Goal: Information Seeking & Learning: Find specific page/section

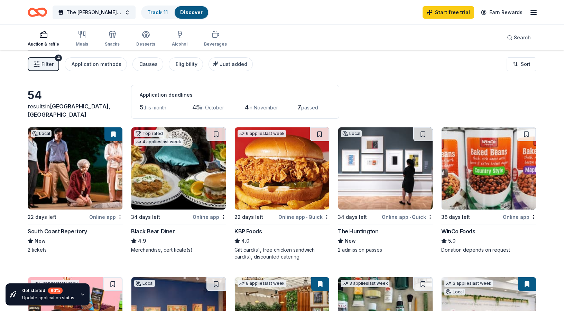
click at [49, 60] on span "Filter" at bounding box center [47, 64] width 12 height 8
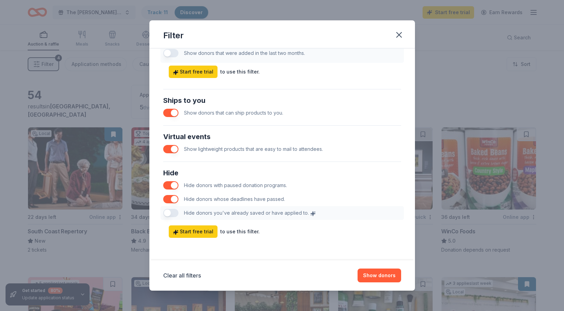
scroll to position [291, 0]
click at [172, 113] on button "button" at bounding box center [170, 113] width 15 height 8
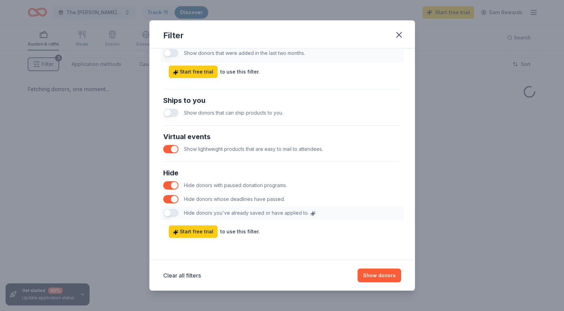
click at [172, 149] on button "button" at bounding box center [170, 149] width 15 height 8
click at [376, 278] on button "Show donors" at bounding box center [379, 276] width 44 height 14
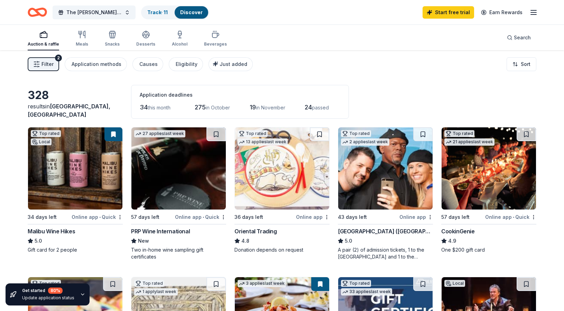
click at [46, 67] on span "Filter" at bounding box center [47, 64] width 12 height 8
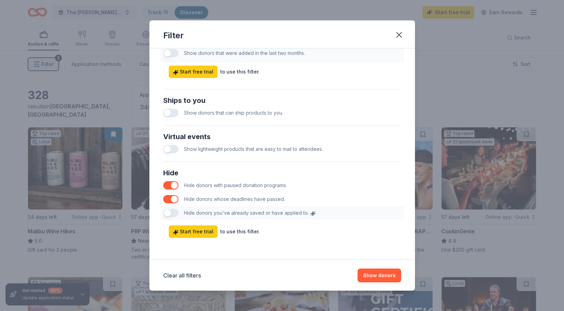
scroll to position [291, 0]
click at [166, 114] on button "button" at bounding box center [170, 113] width 15 height 8
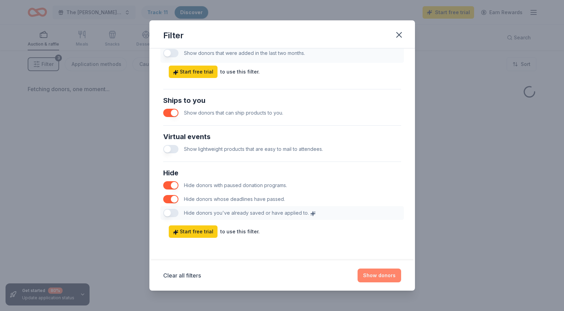
click at [376, 280] on button "Show donors" at bounding box center [379, 276] width 44 height 14
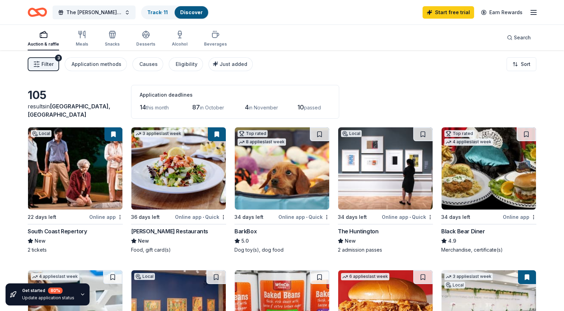
click at [46, 65] on span "Filter" at bounding box center [47, 64] width 12 height 8
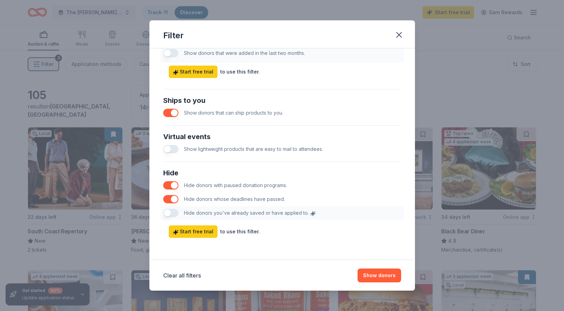
scroll to position [291, 0]
click at [169, 51] on div "Just added Show donors that were added in the last two months. Start free trial…" at bounding box center [282, 55] width 238 height 46
click at [170, 152] on button "button" at bounding box center [170, 149] width 15 height 8
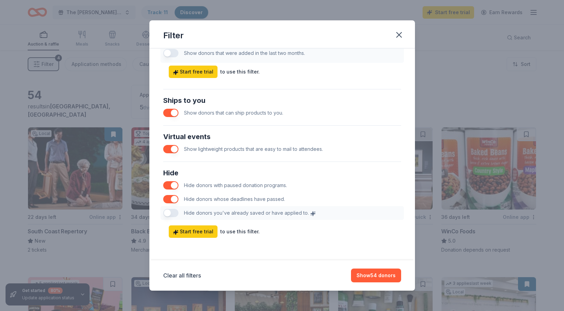
click at [172, 115] on button "button" at bounding box center [170, 113] width 15 height 8
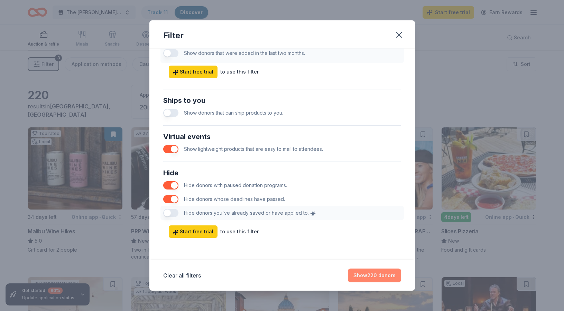
click at [374, 277] on button "Show 220 donors" at bounding box center [374, 276] width 53 height 14
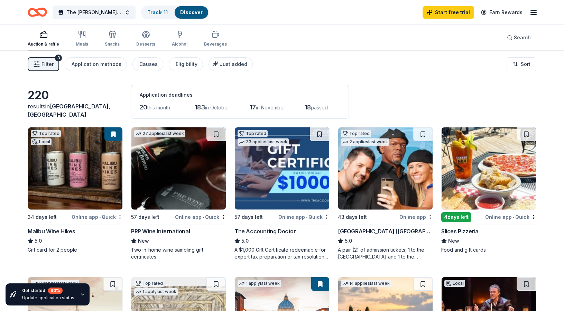
click at [55, 65] on button "Filter 3" at bounding box center [43, 64] width 31 height 14
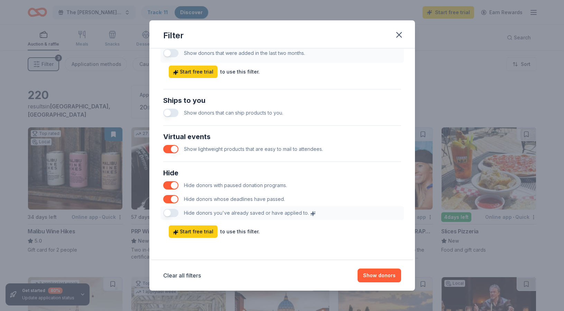
scroll to position [291, 0]
click at [172, 115] on button "button" at bounding box center [170, 113] width 15 height 8
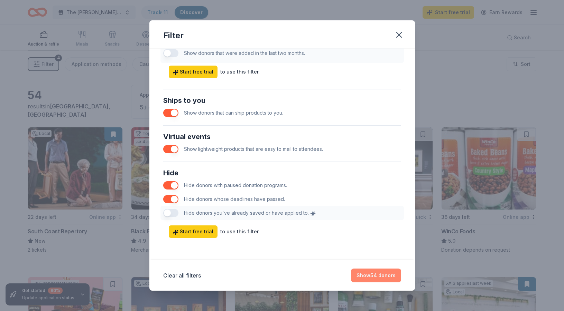
click at [381, 278] on button "Show 54 donors" at bounding box center [376, 276] width 50 height 14
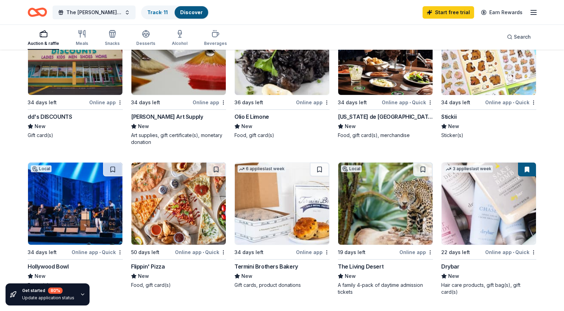
scroll to position [414, 0]
